Goal: Find specific page/section: Find specific page/section

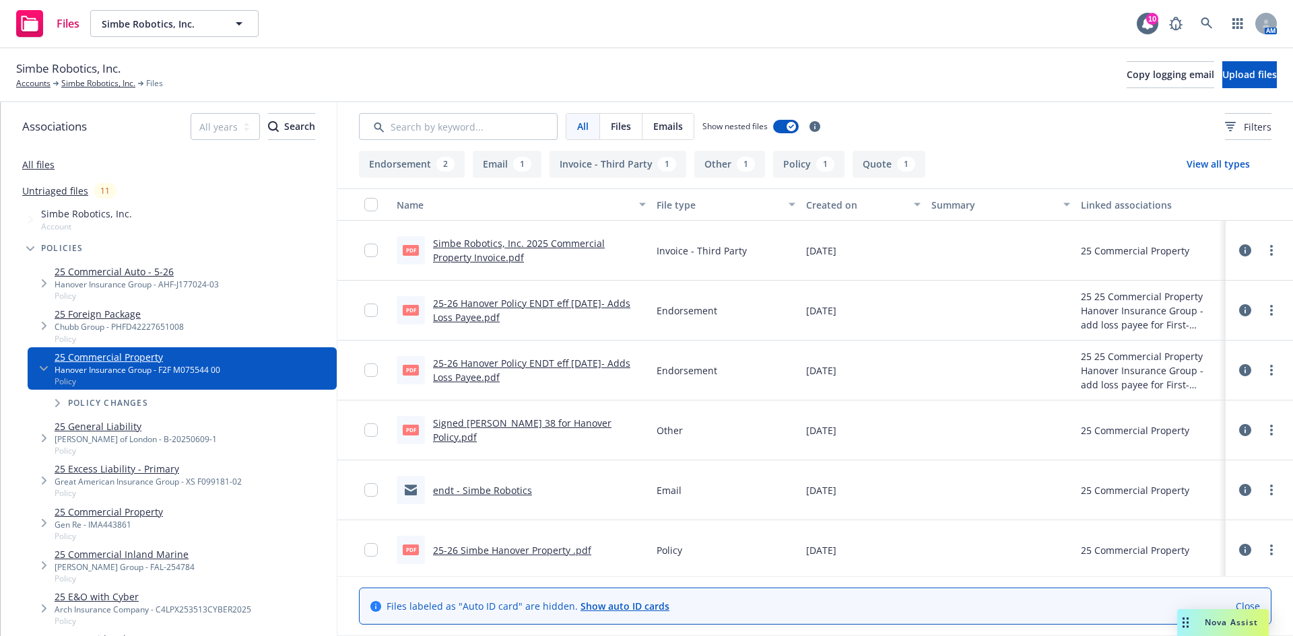
scroll to position [64, 0]
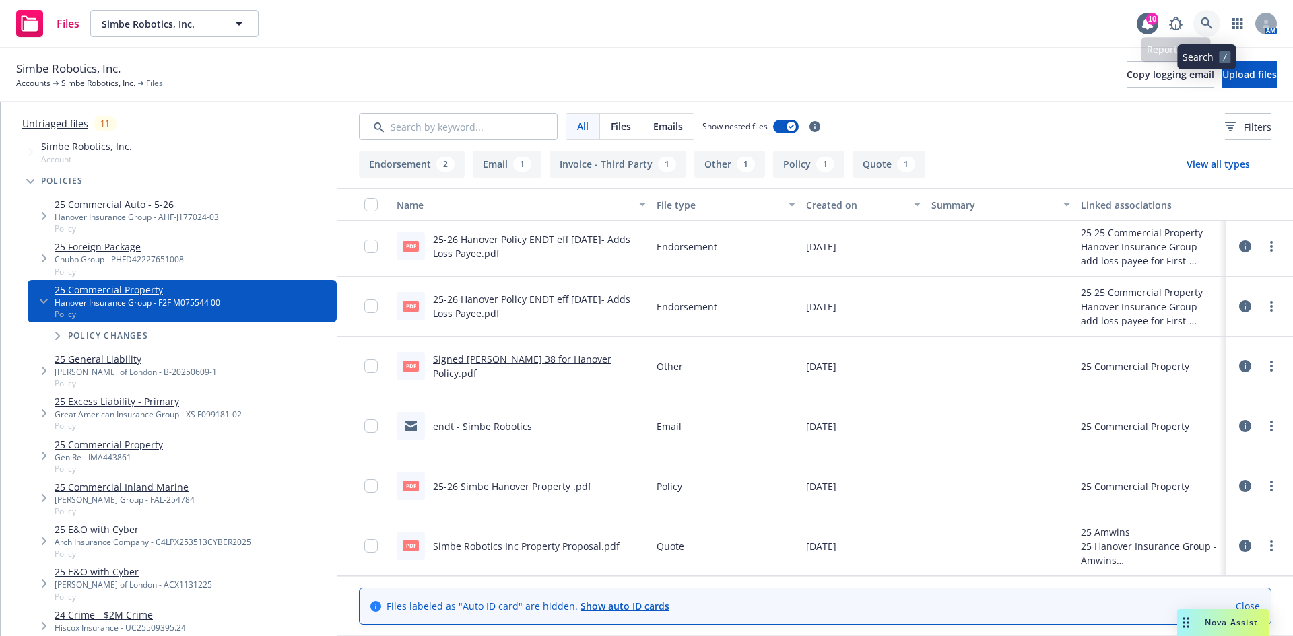
click at [1204, 24] on icon at bounding box center [1207, 24] width 12 height 12
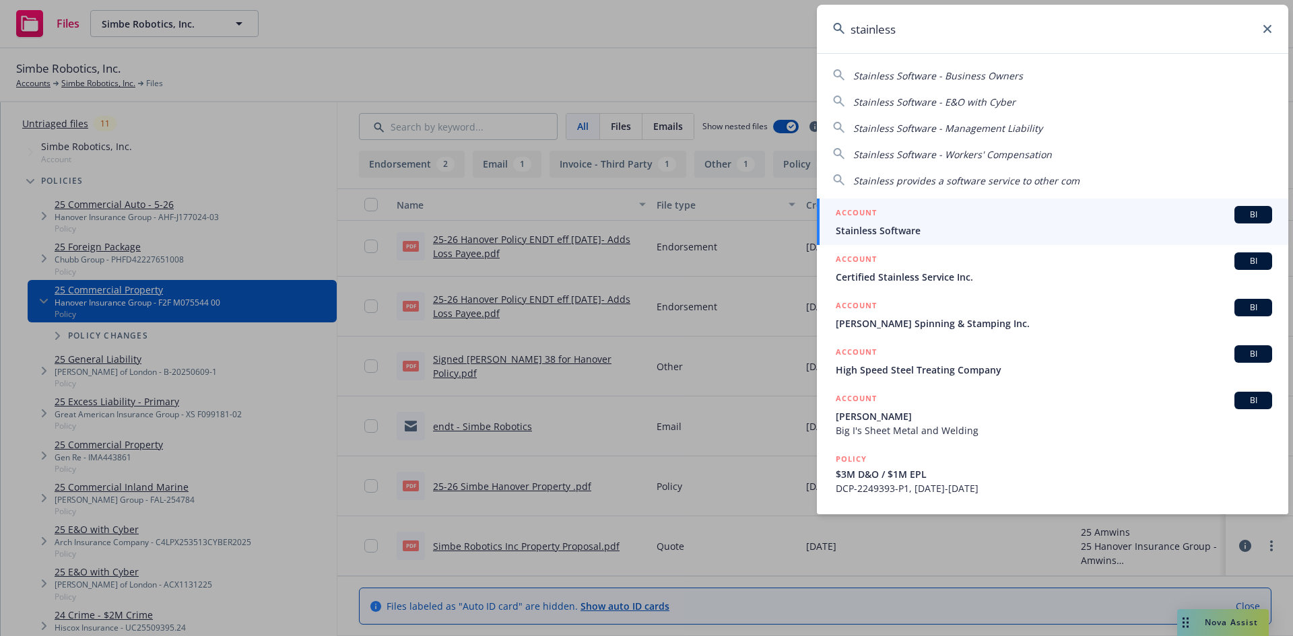
type input "stainless"
click at [971, 214] on div "ACCOUNT BI" at bounding box center [1054, 215] width 436 height 18
